Goal: Information Seeking & Learning: Learn about a topic

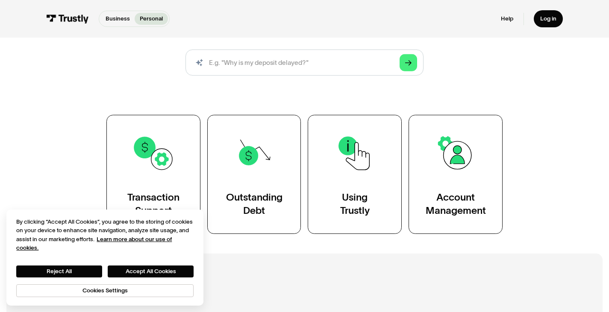
scroll to position [97, 0]
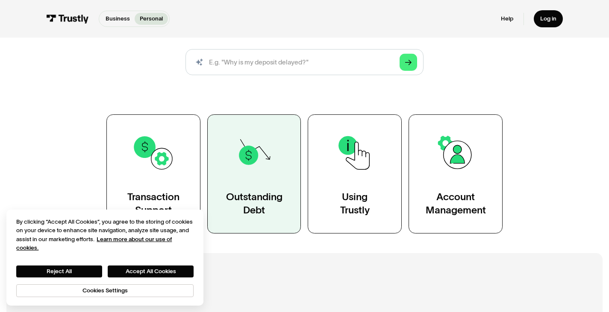
click at [265, 149] on img at bounding box center [254, 153] width 43 height 43
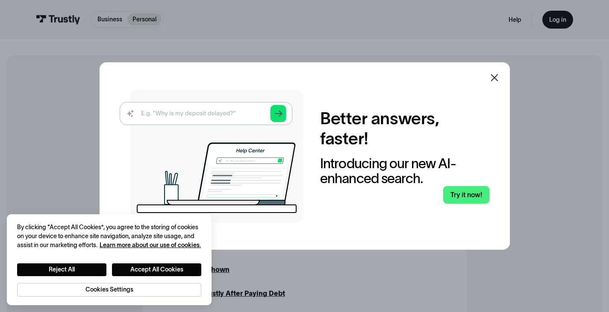
scroll to position [171, 0]
click at [496, 77] on icon at bounding box center [494, 78] width 10 height 10
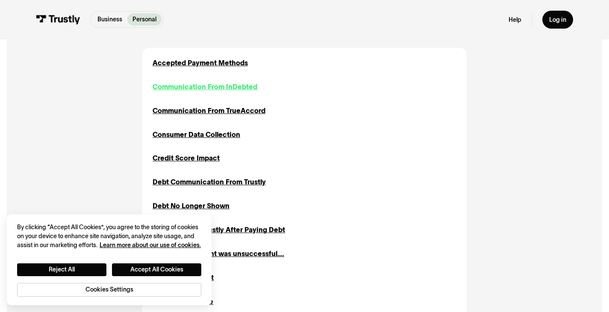
scroll to position [235, 0]
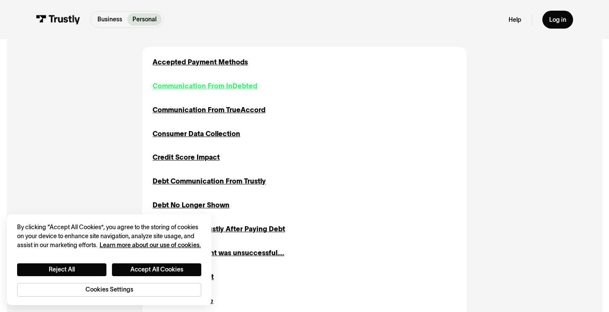
click at [226, 85] on div "Communication From InDebted" at bounding box center [205, 86] width 105 height 10
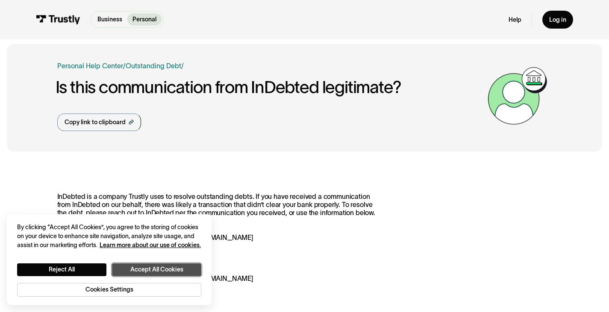
click at [162, 268] on button "Accept All Cookies" at bounding box center [156, 270] width 89 height 13
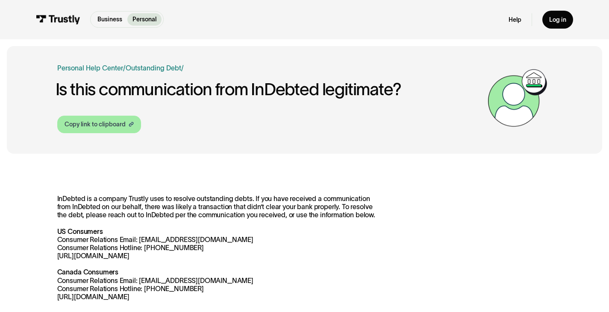
click at [104, 122] on div "Copy link to clipboard" at bounding box center [95, 124] width 61 height 9
